Goal: Task Accomplishment & Management: Manage account settings

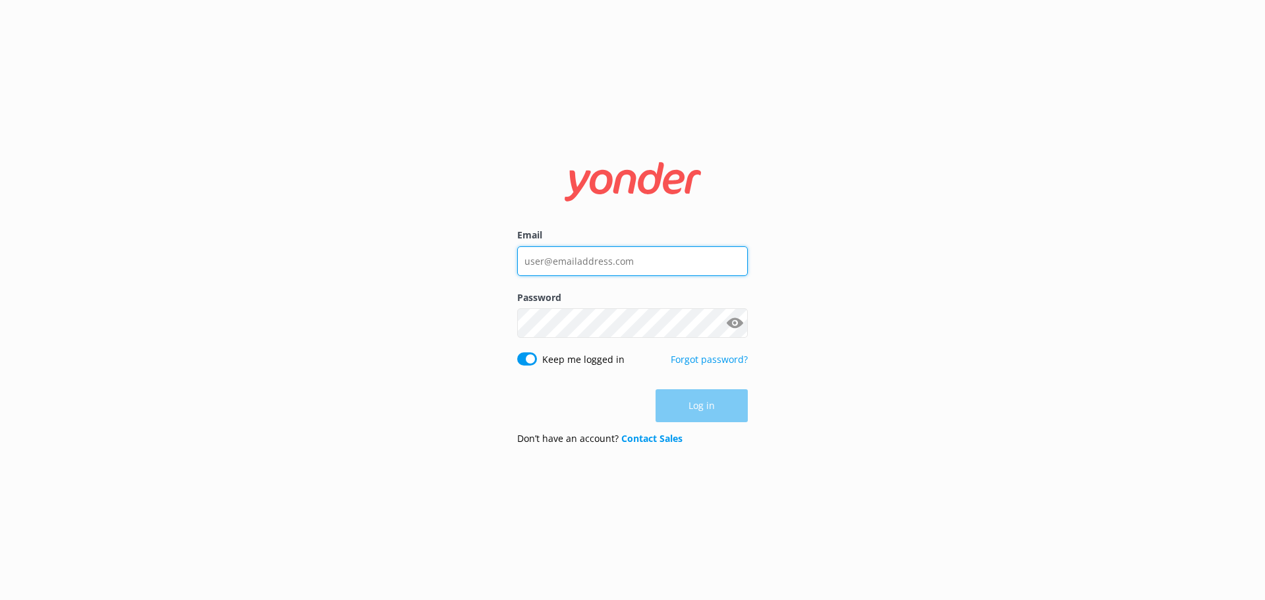
type input "[EMAIL_ADDRESS][DOMAIN_NAME]"
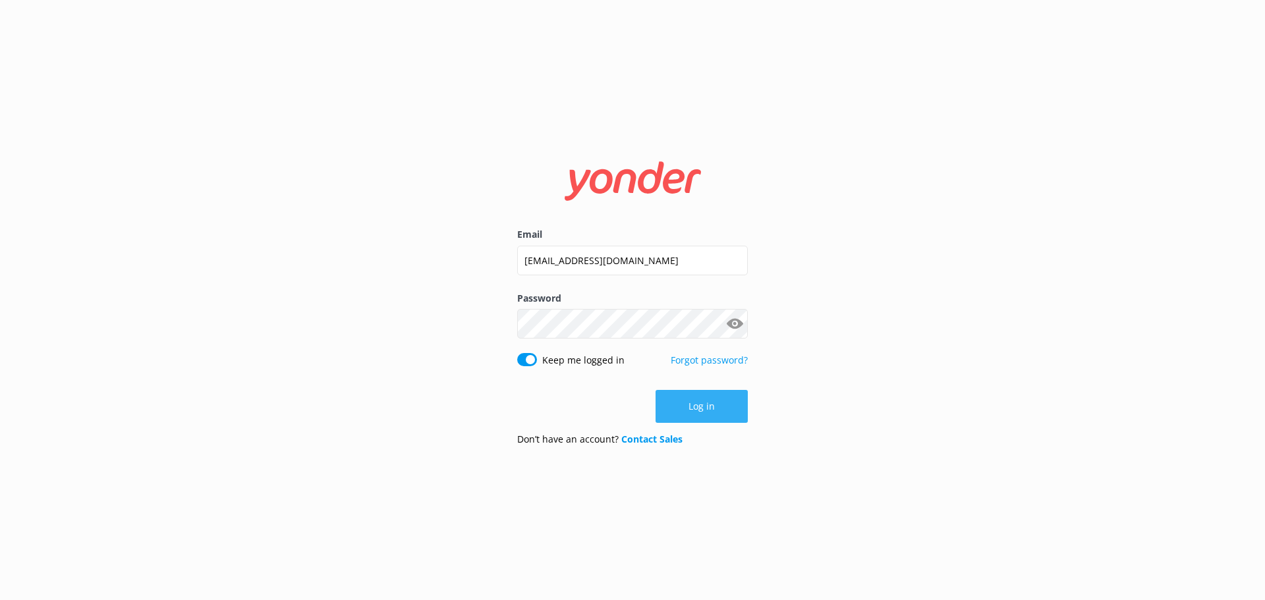
click at [706, 402] on button "Log in" at bounding box center [701, 406] width 92 height 33
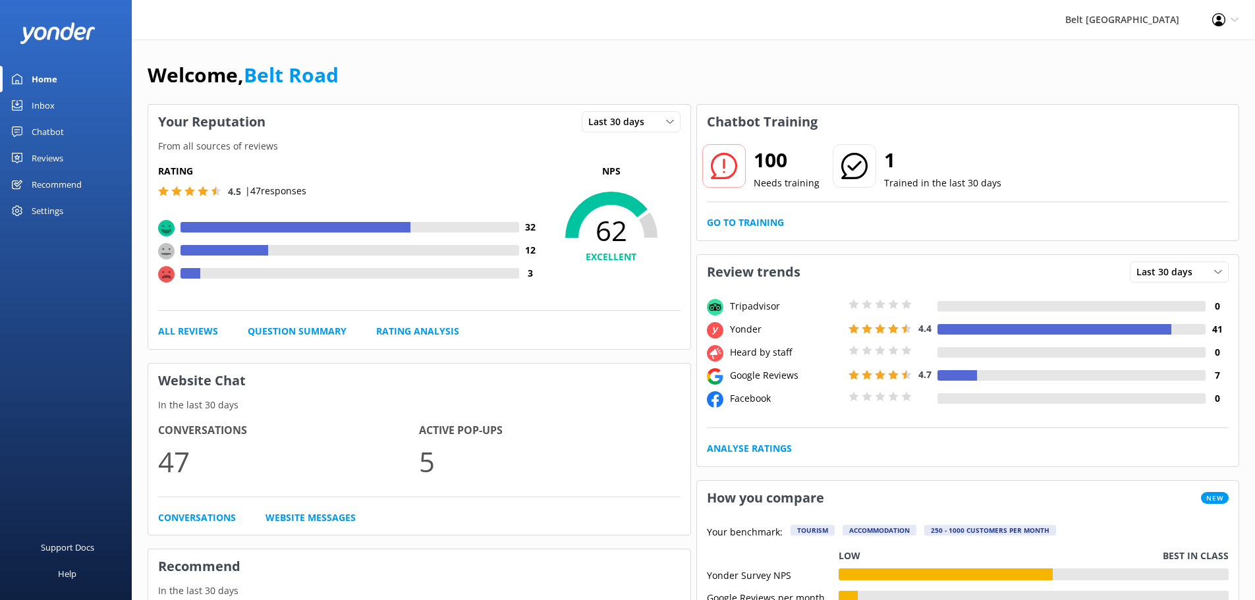
click at [43, 104] on div "Inbox" at bounding box center [43, 105] width 23 height 26
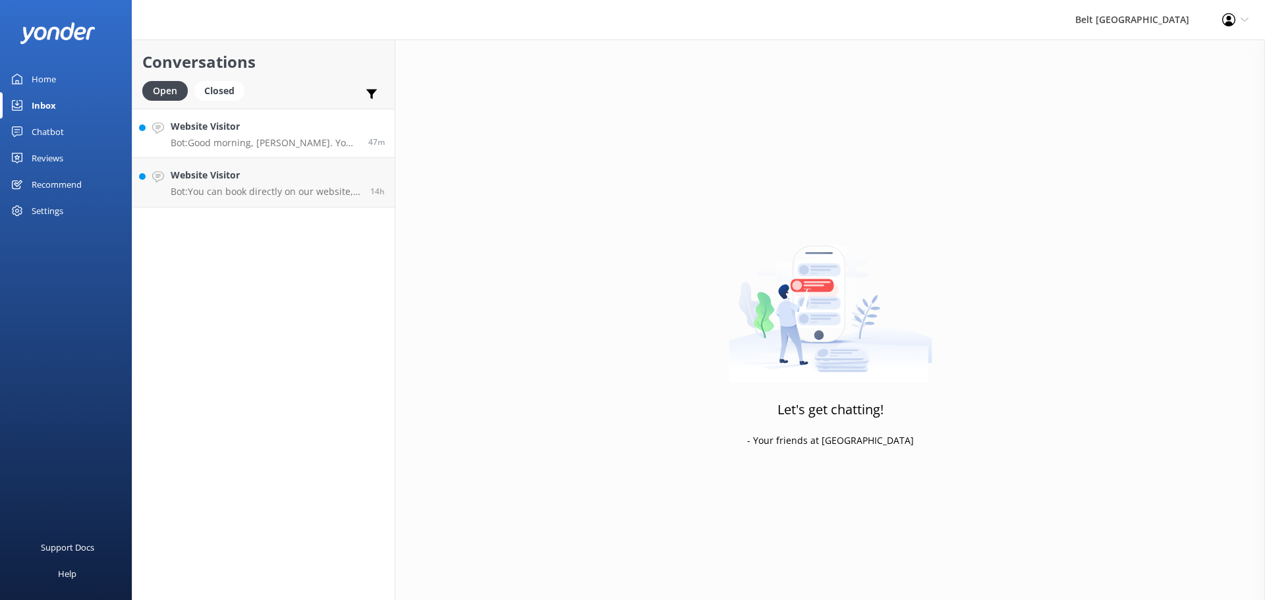
click at [256, 139] on p "Bot: Good morning, [PERSON_NAME]. You can check the availability and pricing fo…" at bounding box center [265, 143] width 188 height 12
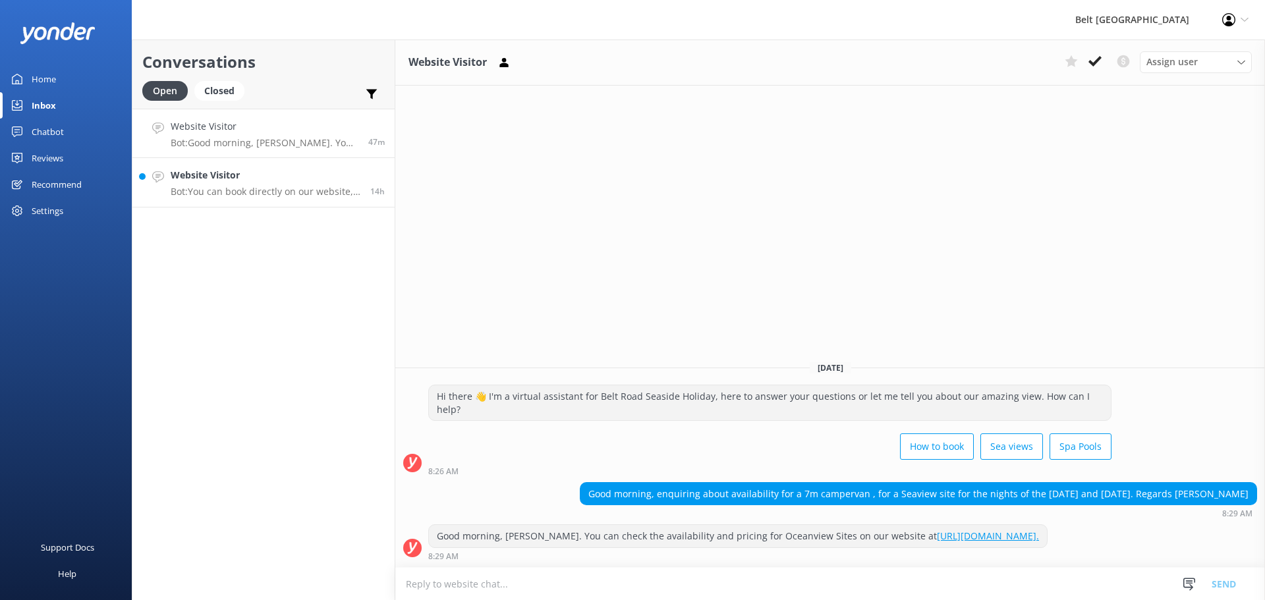
click at [220, 183] on div "Website Visitor Bot: You can book directly on our website, which has live avail…" at bounding box center [266, 182] width 190 height 29
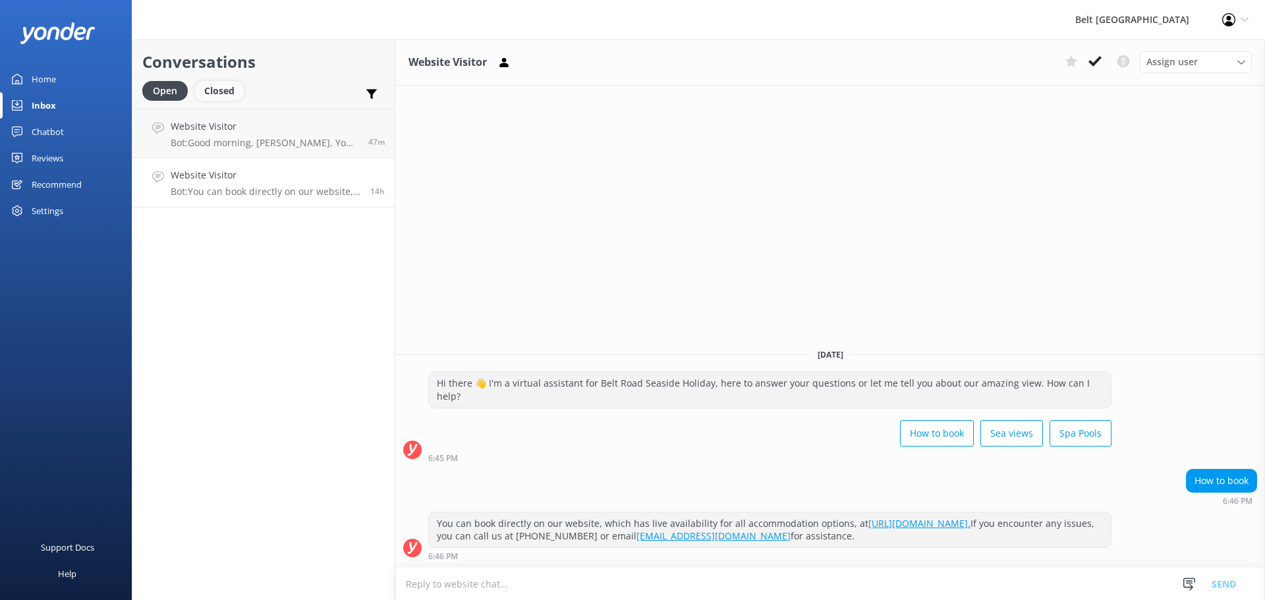
click at [215, 90] on div "Closed" at bounding box center [219, 91] width 50 height 20
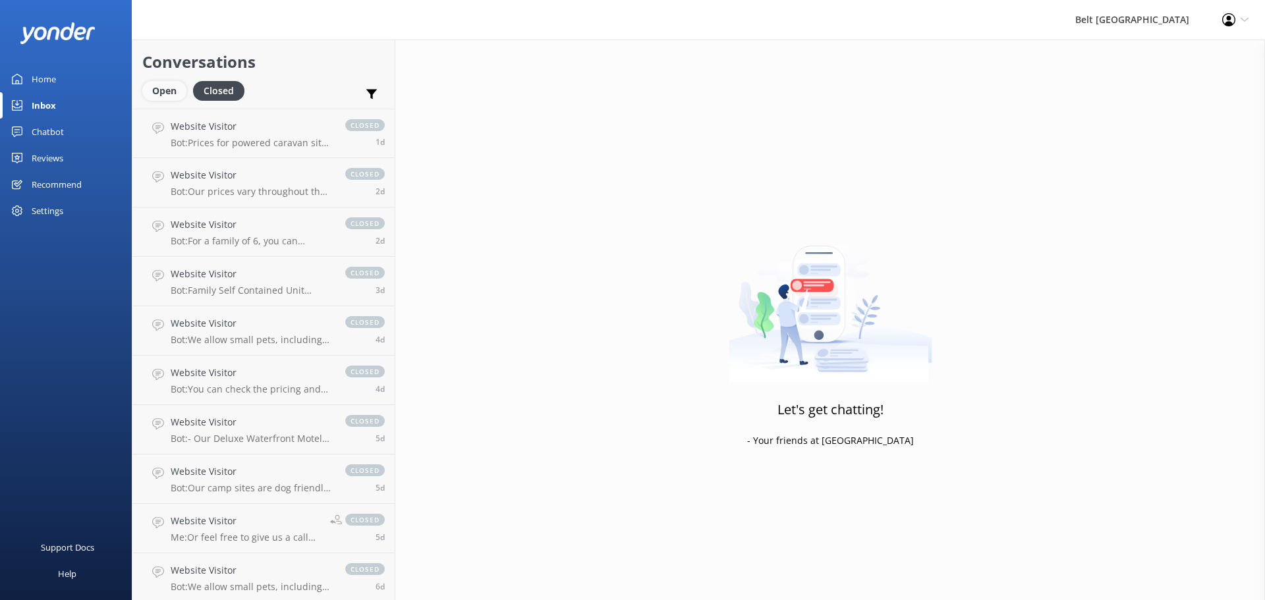
click at [163, 89] on div "Open" at bounding box center [164, 91] width 44 height 20
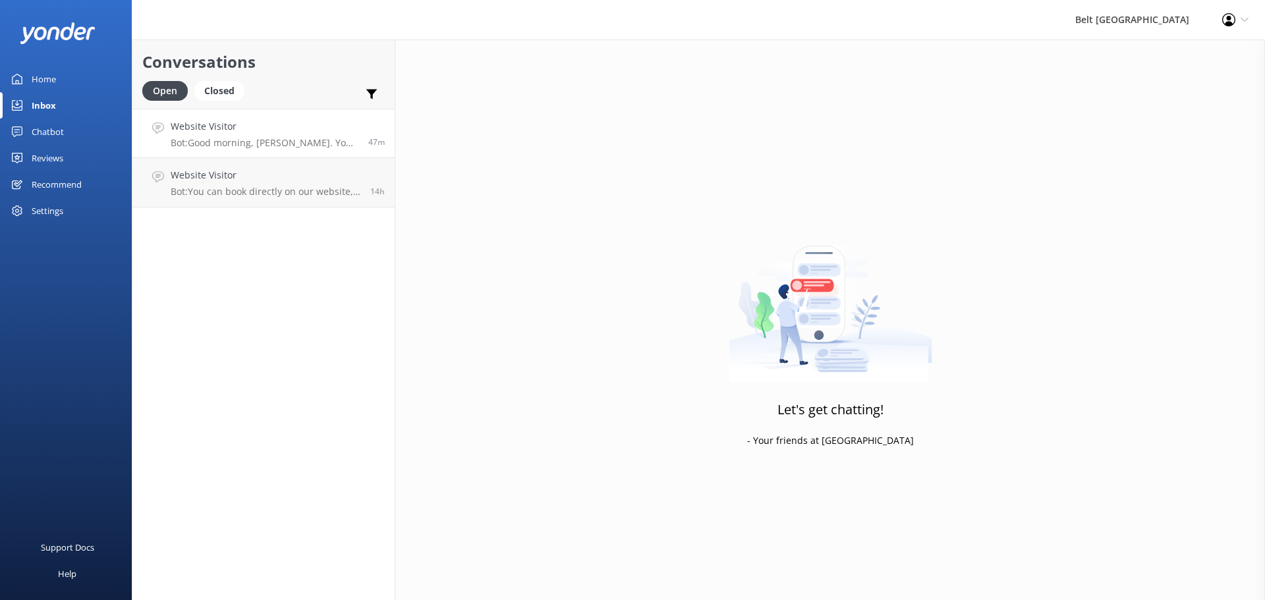
click at [155, 127] on icon at bounding box center [158, 129] width 12 height 12
